Goal: Information Seeking & Learning: Find specific page/section

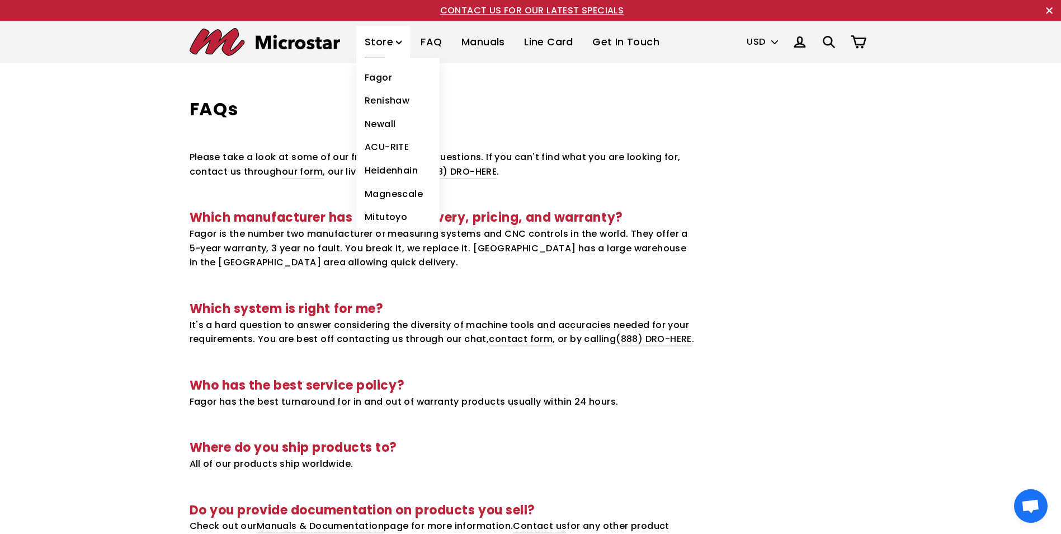
click at [382, 75] on link "Fagor" at bounding box center [397, 78] width 83 height 24
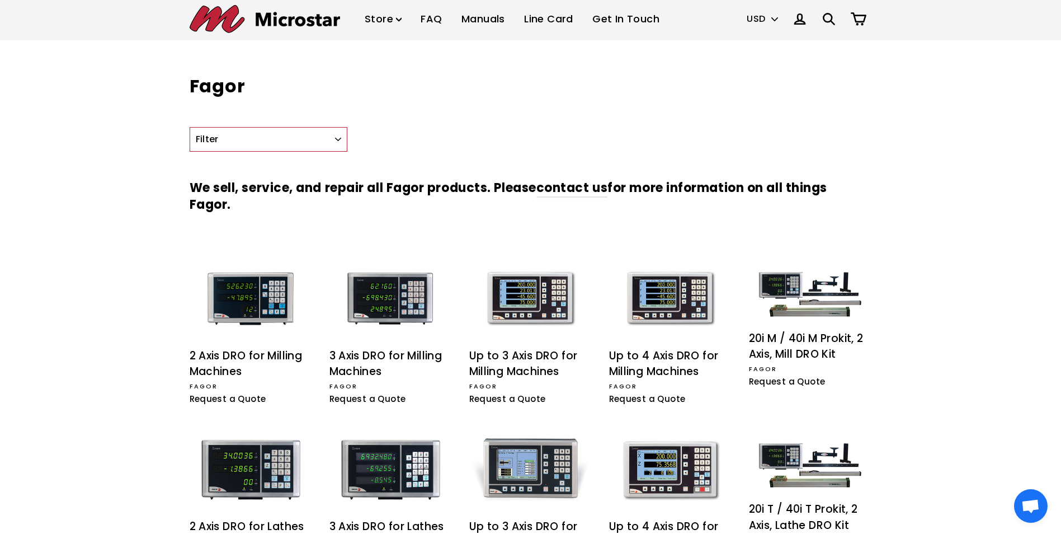
scroll to position [21, 0]
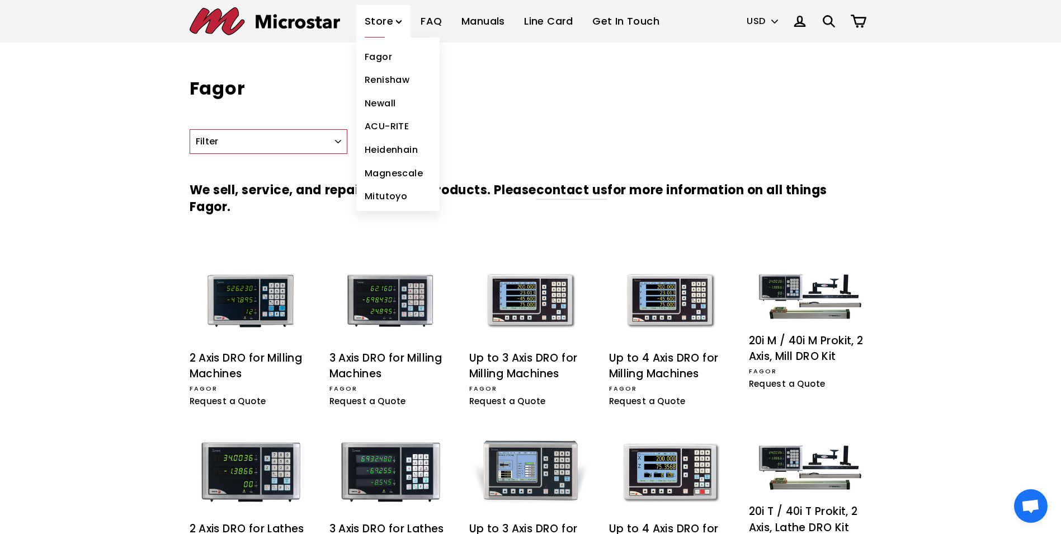
click at [382, 125] on link "ACU-RITE" at bounding box center [397, 127] width 83 height 24
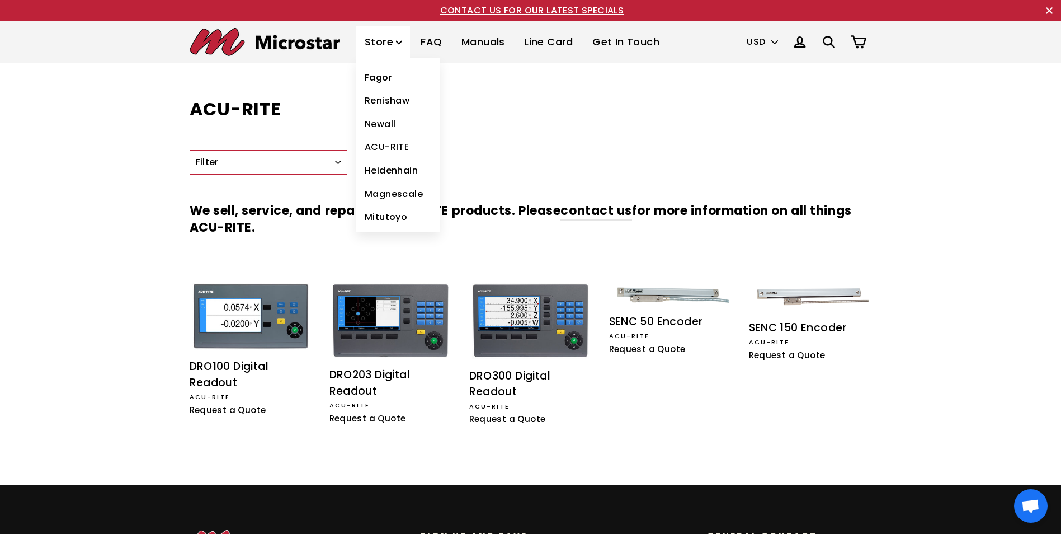
click at [396, 171] on link "Heidenhain" at bounding box center [397, 171] width 83 height 24
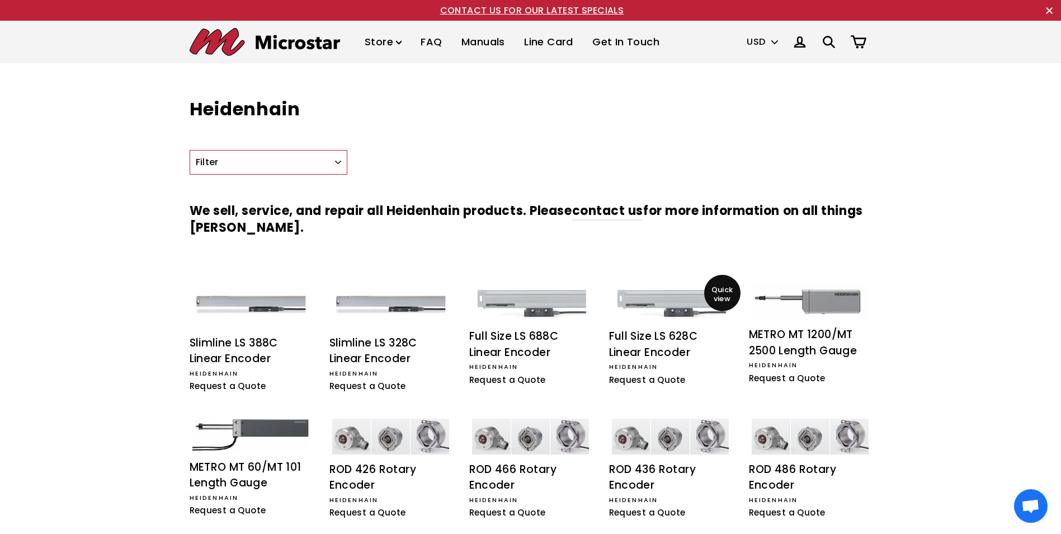
click at [675, 307] on img at bounding box center [670, 301] width 117 height 37
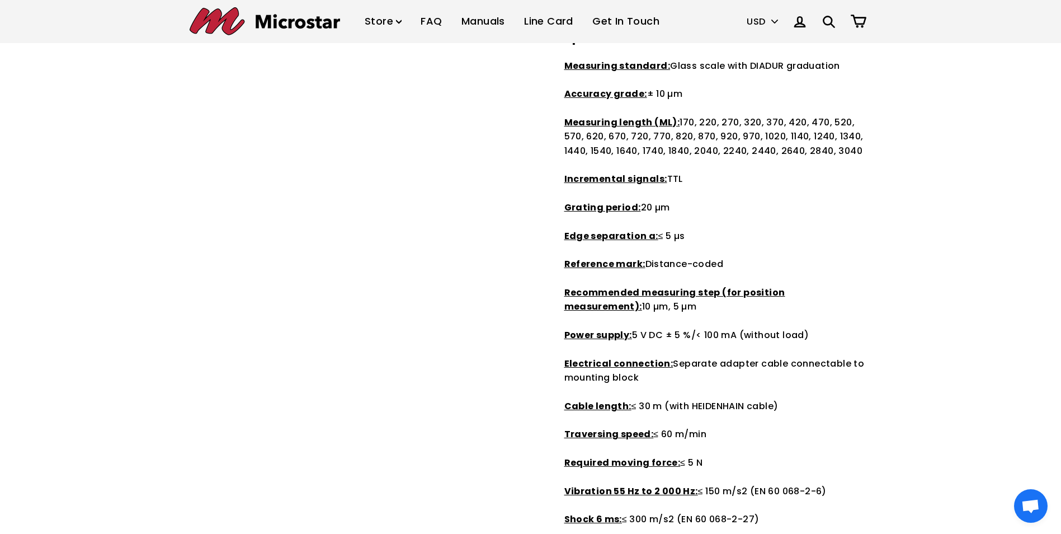
scroll to position [336, 0]
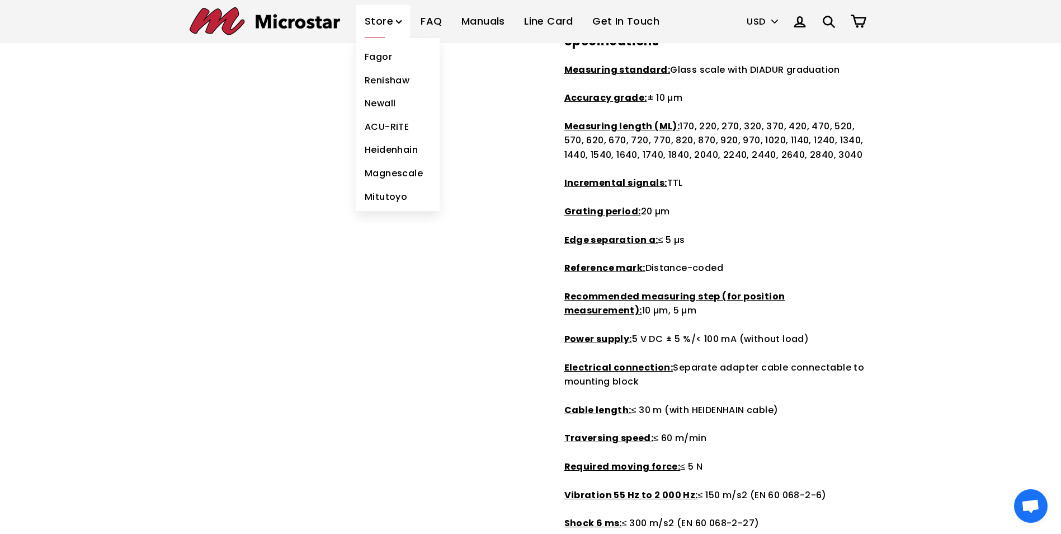
click at [392, 81] on link "Renishaw" at bounding box center [397, 81] width 83 height 24
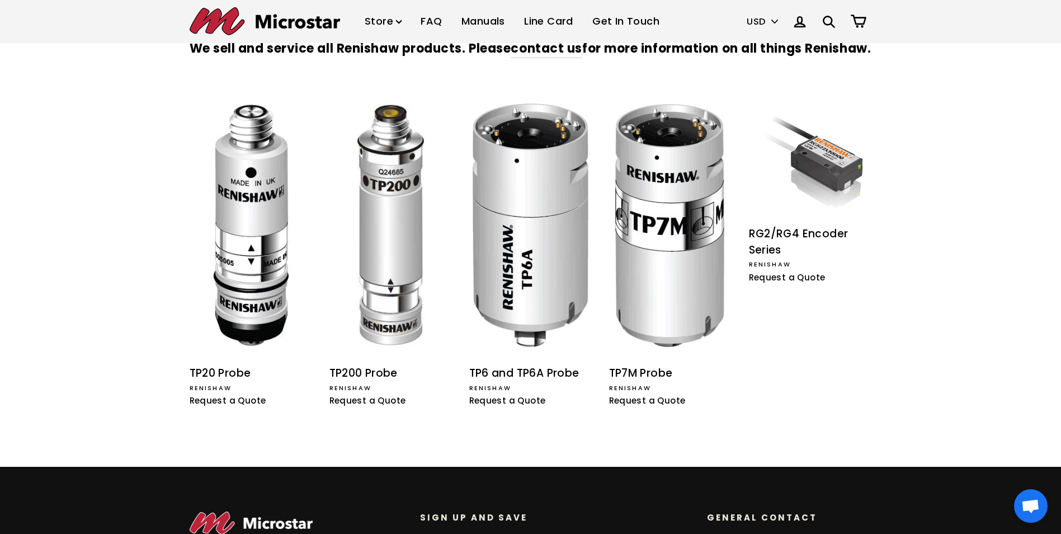
scroll to position [168, 0]
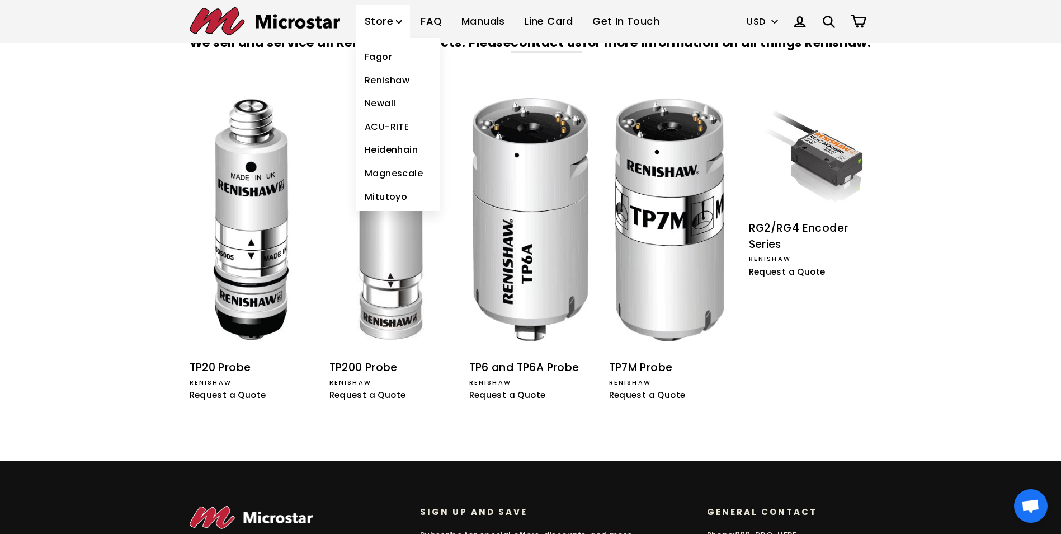
click at [389, 22] on link "Store" at bounding box center [383, 21] width 54 height 33
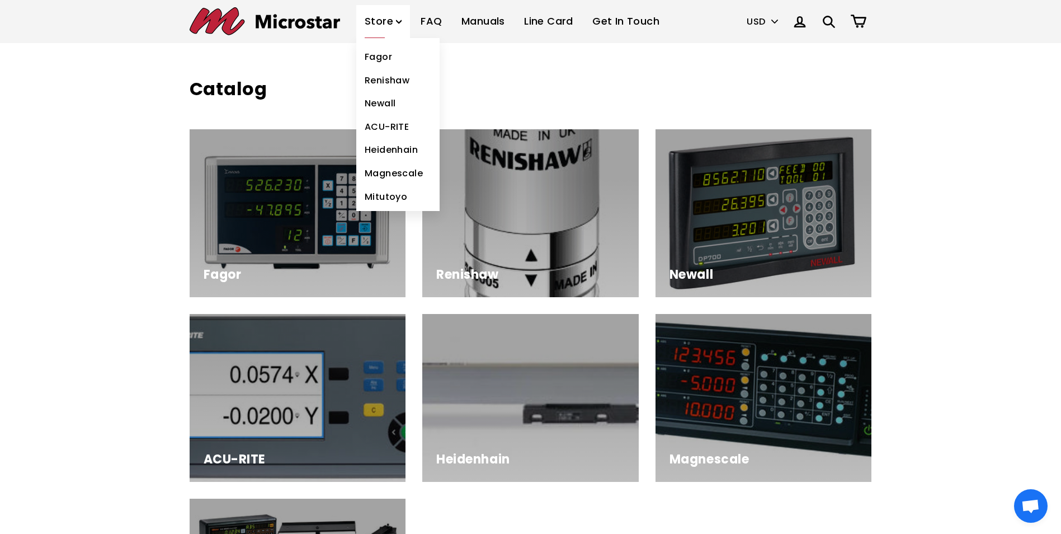
click at [387, 23] on link "Store" at bounding box center [383, 21] width 54 height 33
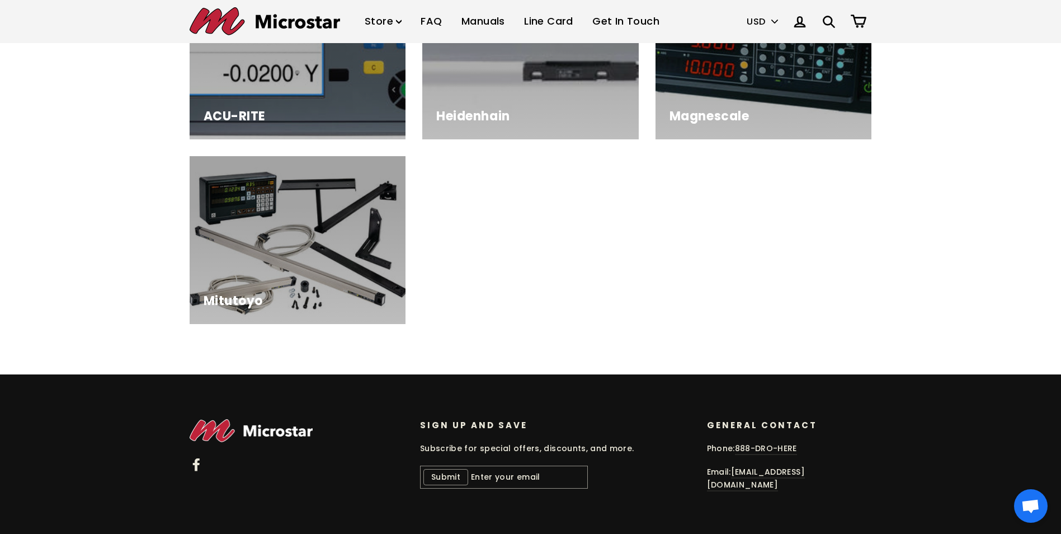
scroll to position [364, 0]
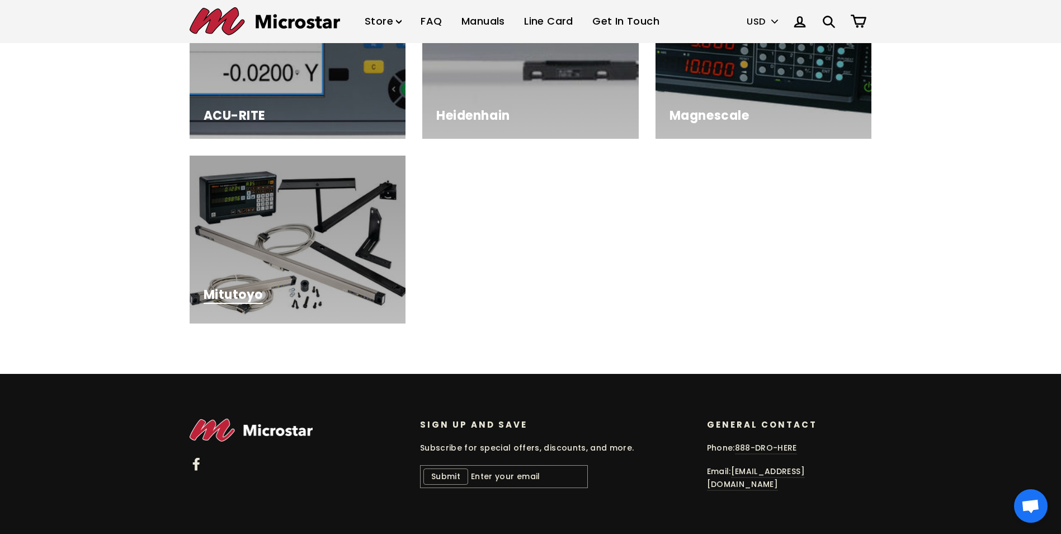
click at [266, 271] on div at bounding box center [298, 240] width 217 height 168
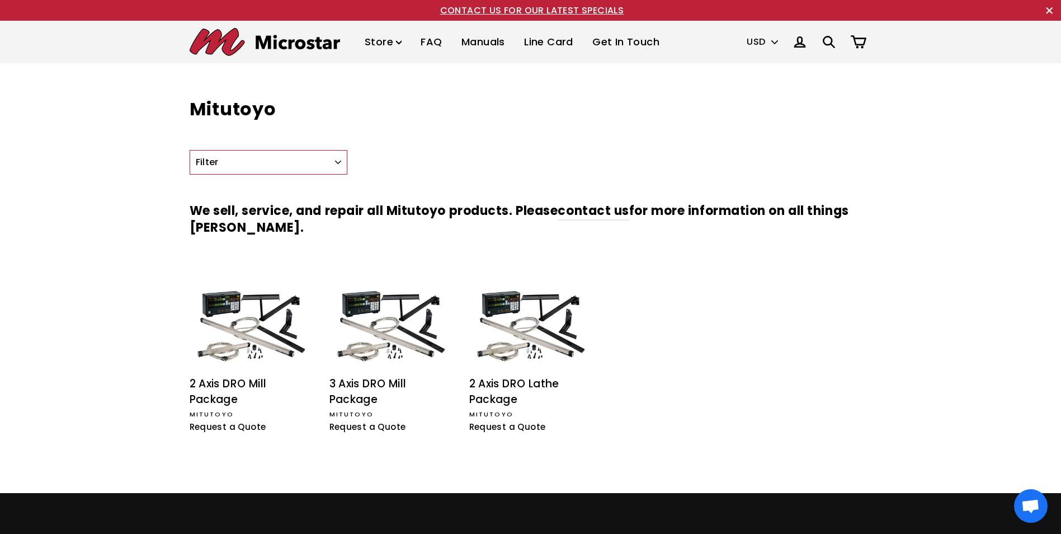
click at [485, 43] on link "Manuals" at bounding box center [483, 42] width 60 height 33
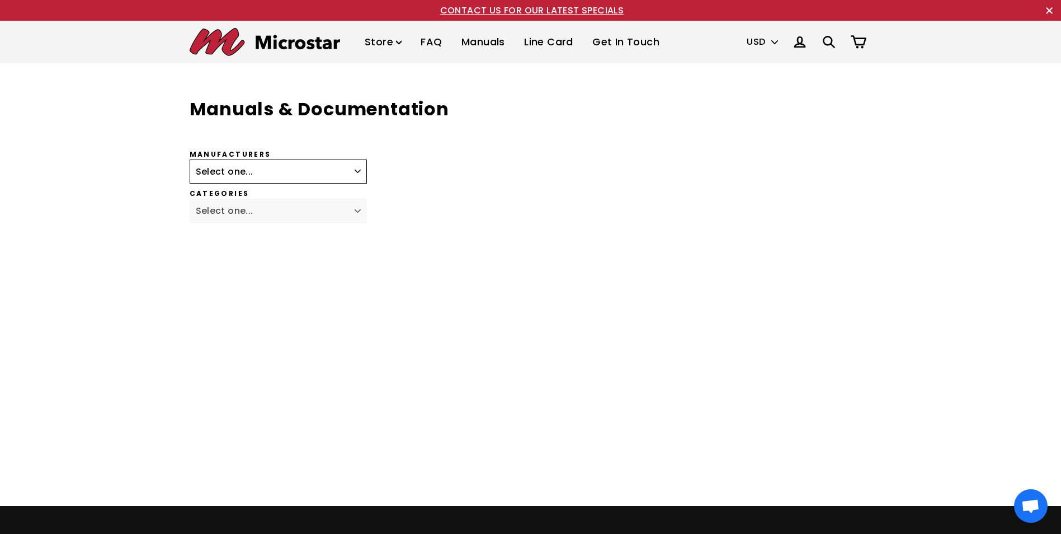
click at [357, 172] on select "Select one... Fagor Renishaw Newall ACU-RITE Heidenhain Magnescale Mitutoyo Met…" at bounding box center [279, 171] width 178 height 25
select select "Heidenhain"
click at [190, 159] on select "Select one... Fagor Renishaw Newall ACU-RITE Heidenhain Magnescale Mitutoyo Met…" at bounding box center [279, 171] width 178 height 25
click at [361, 212] on select "Select one... Linear Encoders Length Gauge Rotary Encoders" at bounding box center [279, 211] width 178 height 25
select select "Linear Encoders"
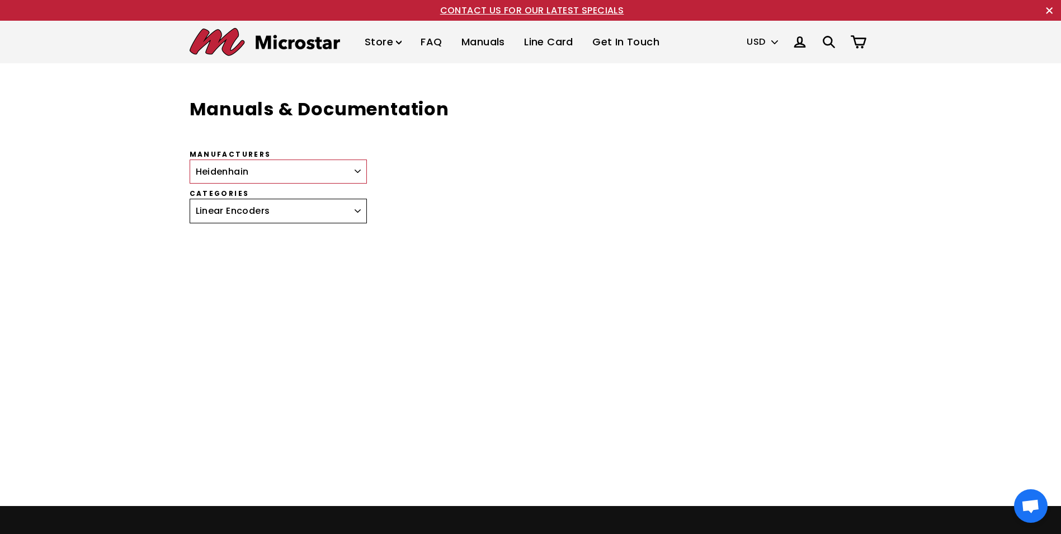
click at [190, 199] on select "Select one... Linear Encoders Length Gauge Rotary Encoders" at bounding box center [279, 211] width 178 height 25
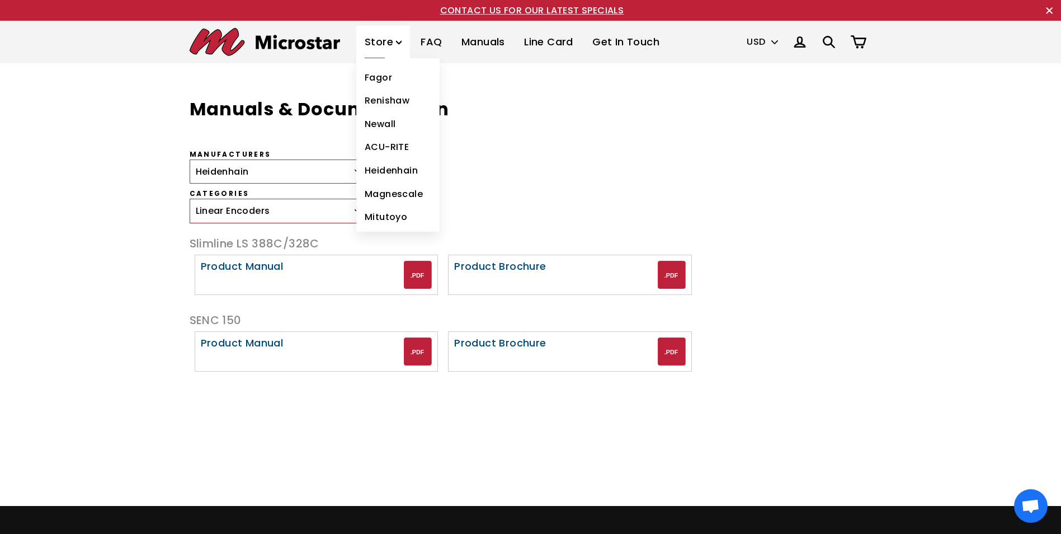
click at [376, 78] on link "Fagor" at bounding box center [397, 78] width 83 height 24
